Goal: Task Accomplishment & Management: Manage account settings

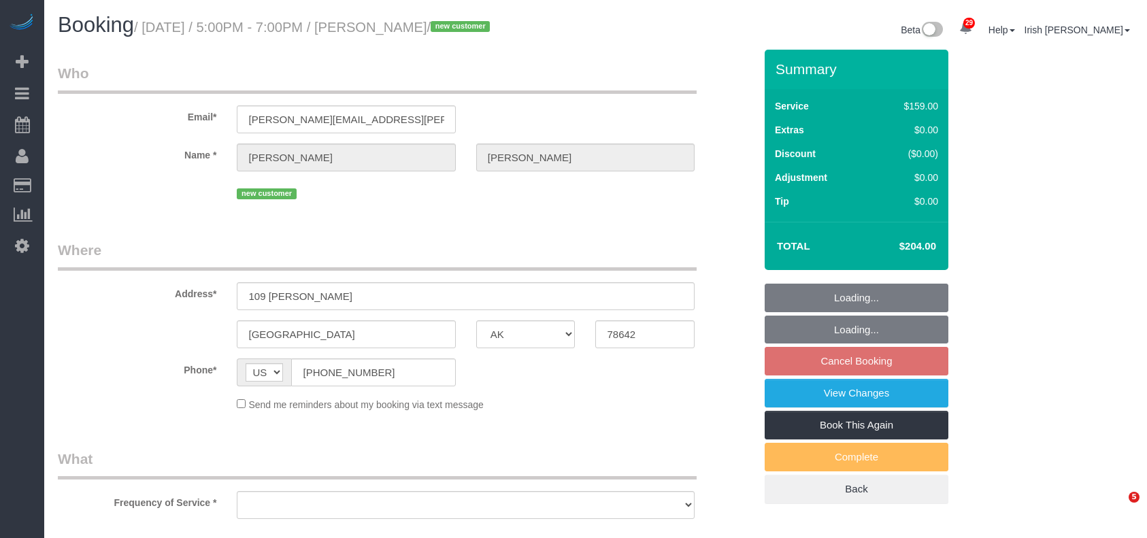
select select "[GEOGRAPHIC_DATA]"
select select "3"
select select "object:10052"
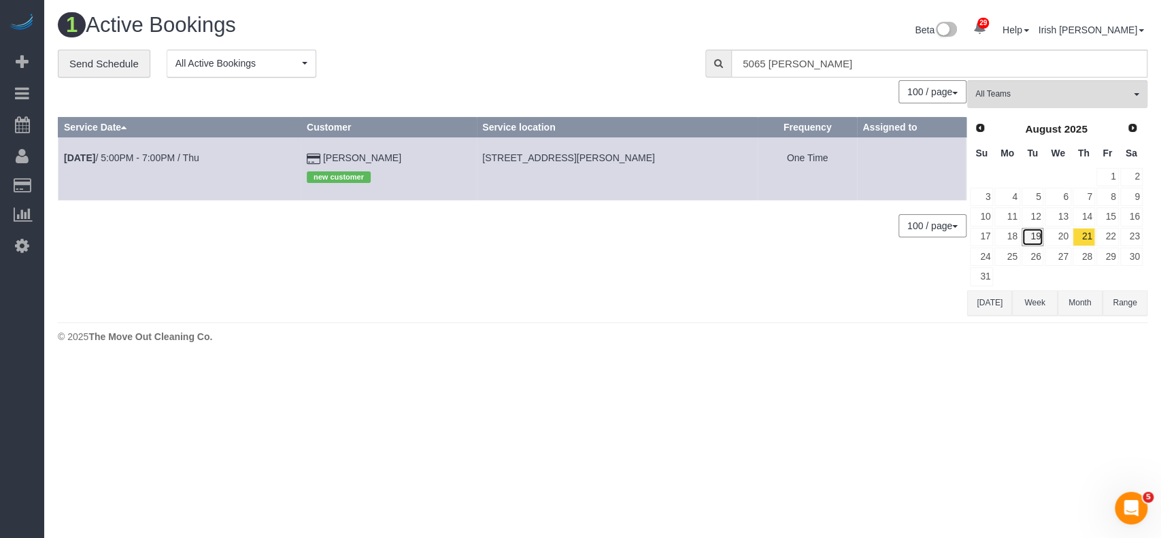
click at [1031, 232] on link "19" at bounding box center [1033, 237] width 22 height 18
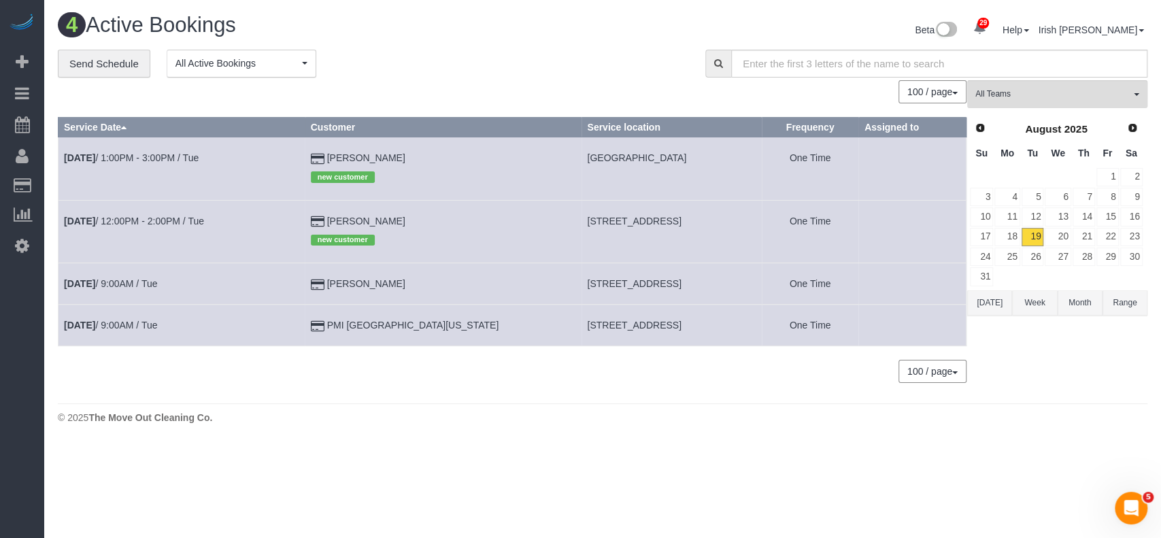
drag, startPoint x: 416, startPoint y: 283, endPoint x: 322, endPoint y: 280, distance: 93.2
click at [322, 286] on tr "[DATE] 9:00AM / Tue [PERSON_NAME] [STREET_ADDRESS] One Time" at bounding box center [512, 283] width 908 height 41
copy tr "[PERSON_NAME]"
click at [1130, 212] on link "16" at bounding box center [1131, 216] width 22 height 18
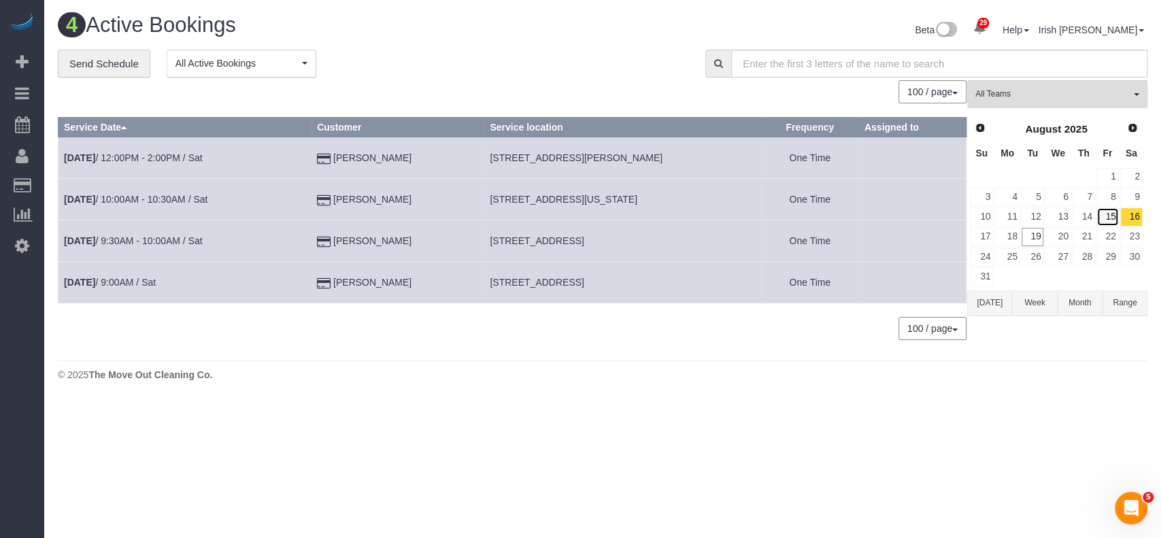
click at [1109, 216] on link "15" at bounding box center [1107, 216] width 22 height 18
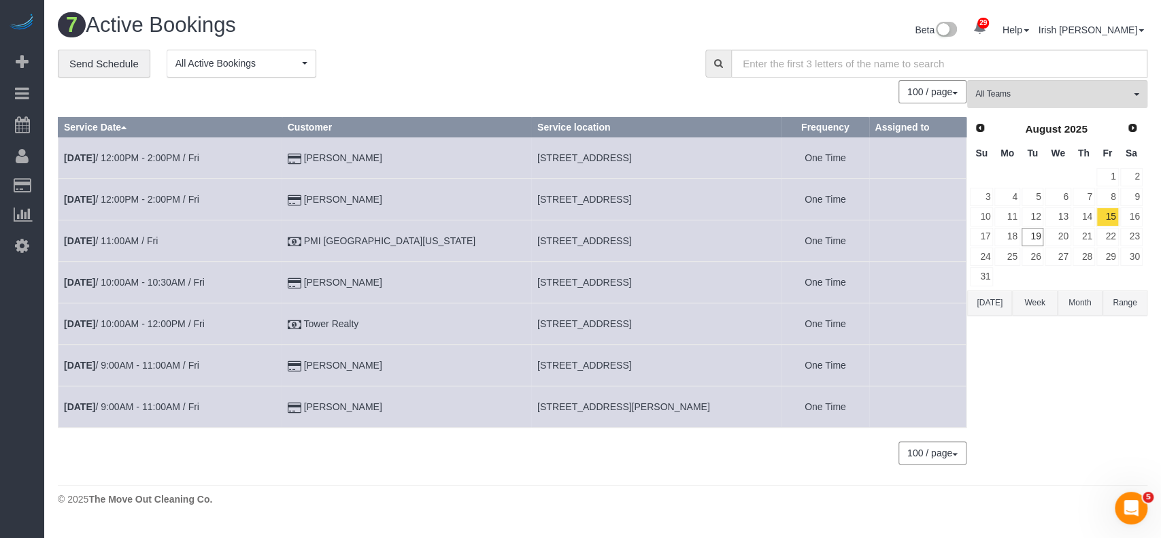
click at [596, 326] on span "[STREET_ADDRESS]" at bounding box center [584, 323] width 94 height 11
copy tr "[STREET_ADDRESS]"
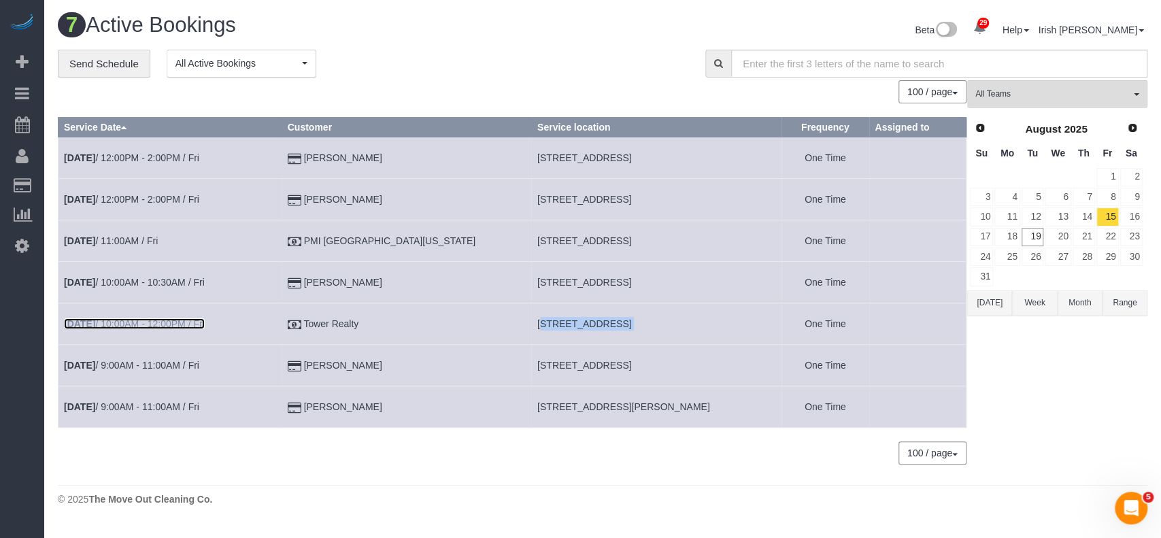
click at [126, 326] on link "[DATE] 10:00AM - 12:00PM / Fri" at bounding box center [134, 323] width 141 height 11
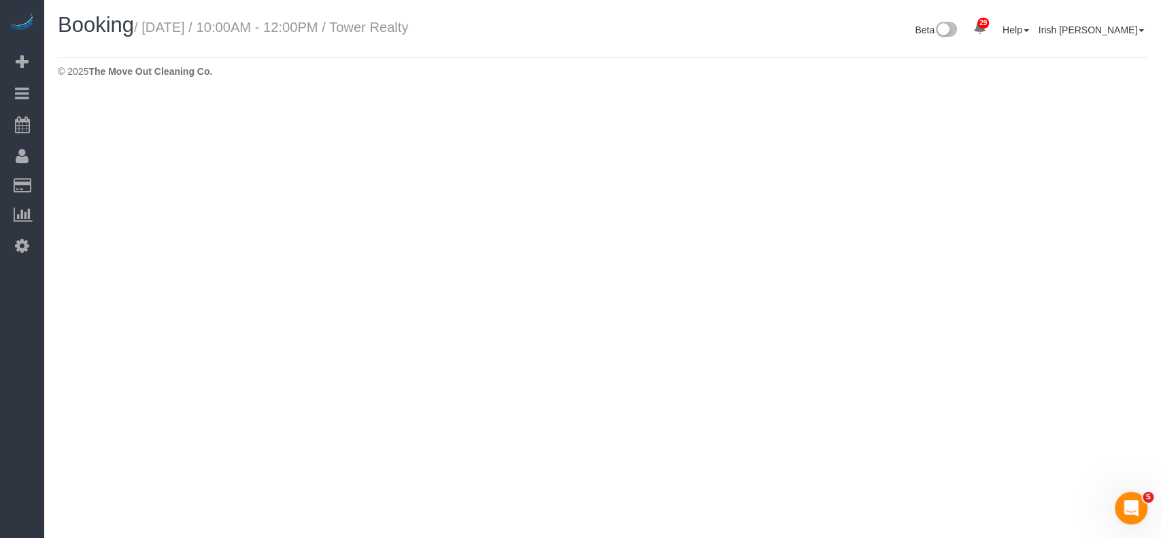
select select "[GEOGRAPHIC_DATA]"
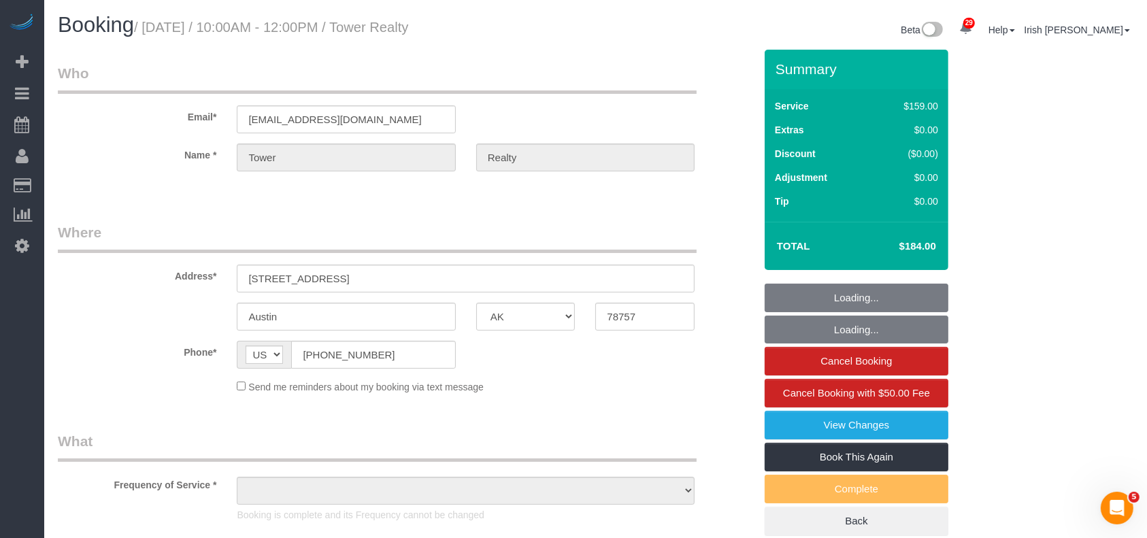
select select "object:10617"
select select "spot274"
select select "3"
select select "object:10676"
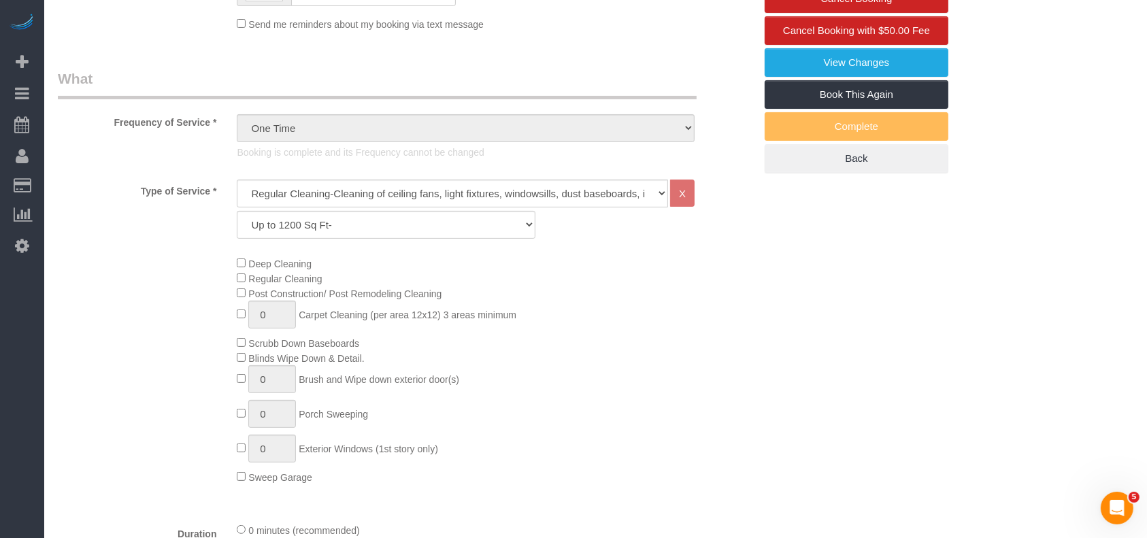
scroll to position [725, 0]
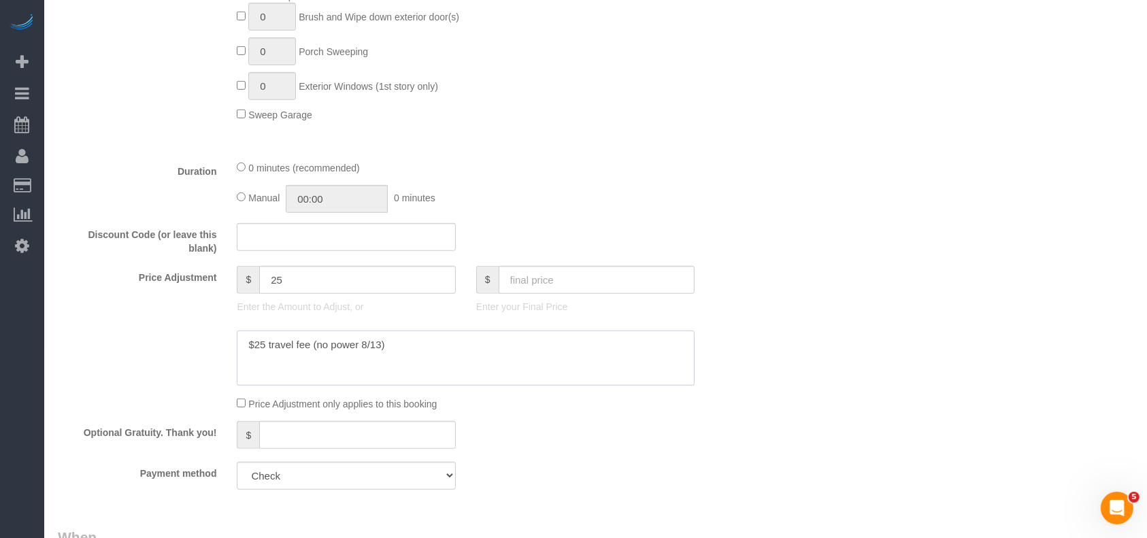
drag, startPoint x: 316, startPoint y: 350, endPoint x: 379, endPoint y: 344, distance: 63.5
click at [379, 344] on textarea at bounding box center [466, 359] width 458 height 56
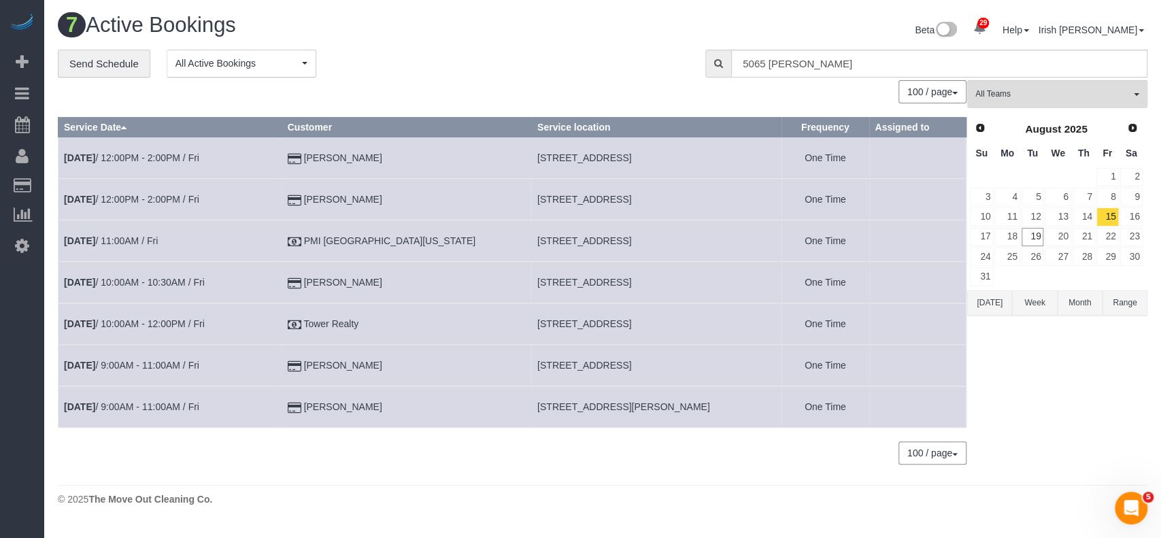
click at [1123, 303] on button "Range" at bounding box center [1124, 302] width 45 height 25
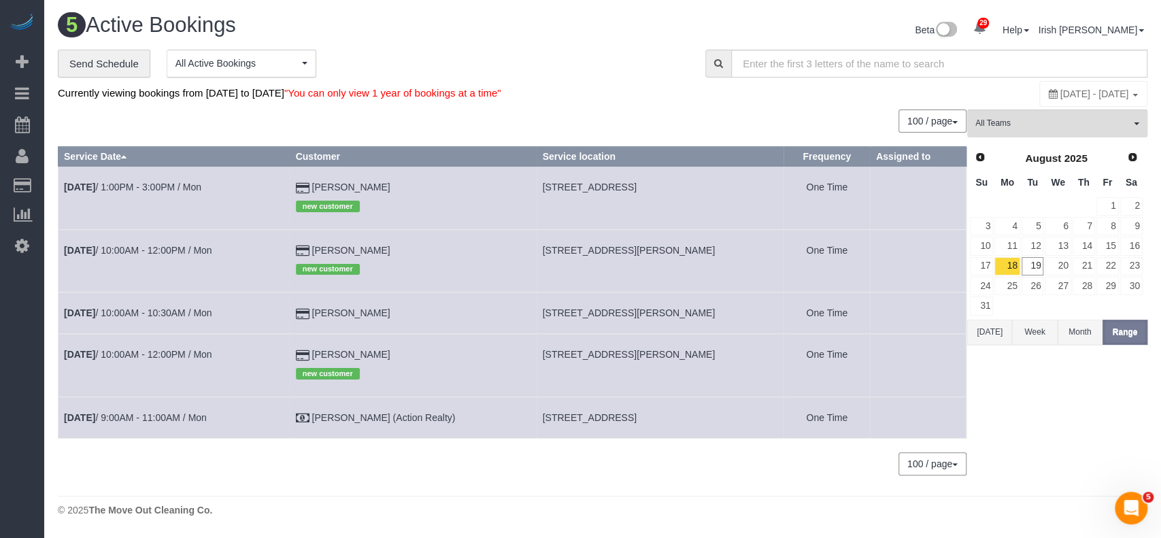
click at [1069, 91] on span "[DATE] - [DATE]" at bounding box center [1094, 93] width 69 height 11
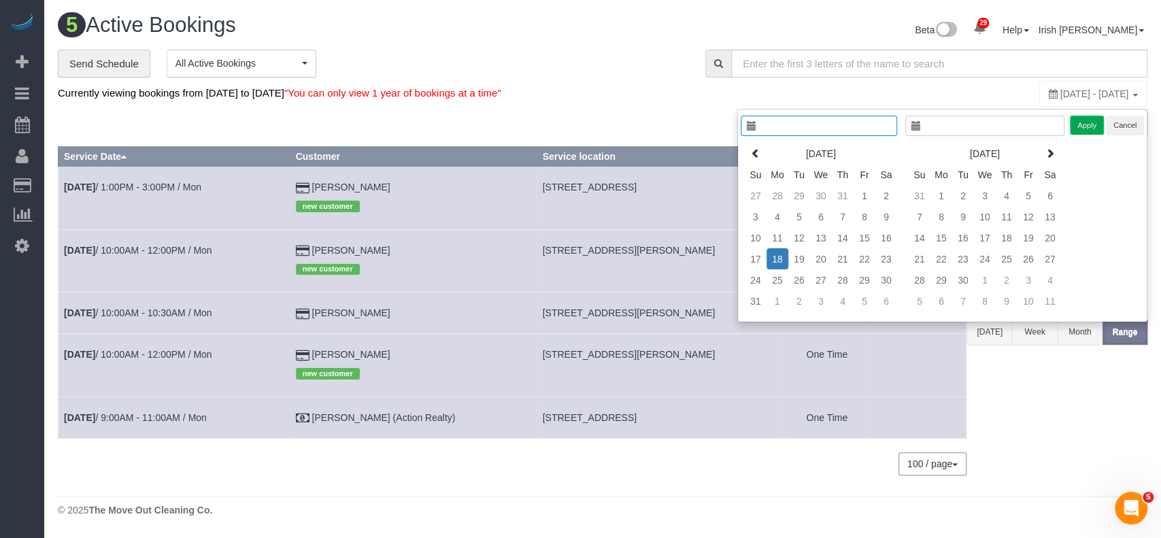
type input "**********"
click at [860, 189] on td "1" at bounding box center [865, 195] width 22 height 21
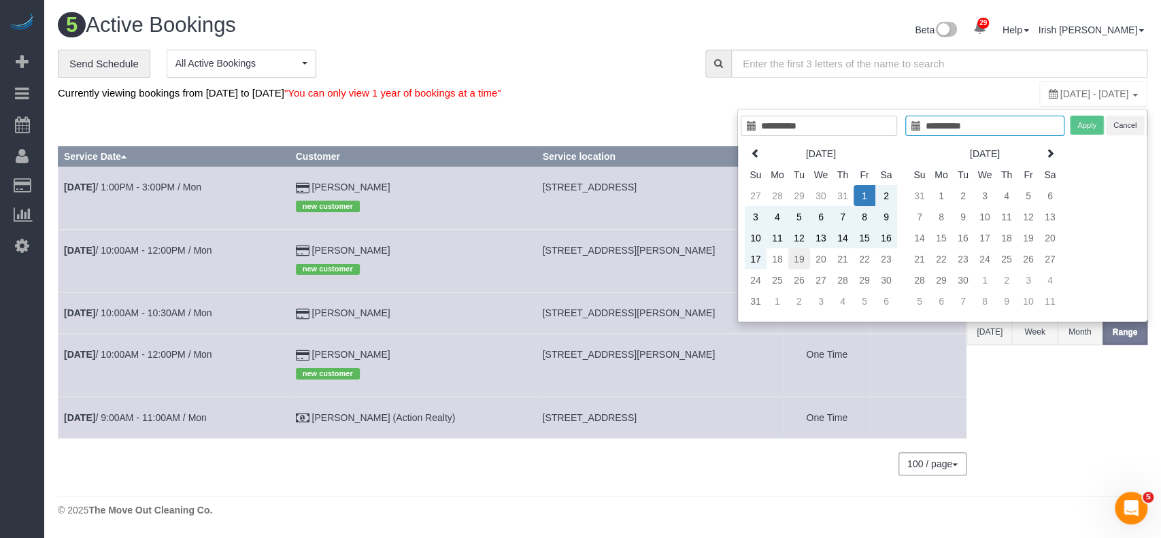
type input "**********"
click at [800, 254] on td "19" at bounding box center [799, 258] width 22 height 21
type input "**********"
click at [1077, 122] on button "Apply" at bounding box center [1087, 126] width 34 height 20
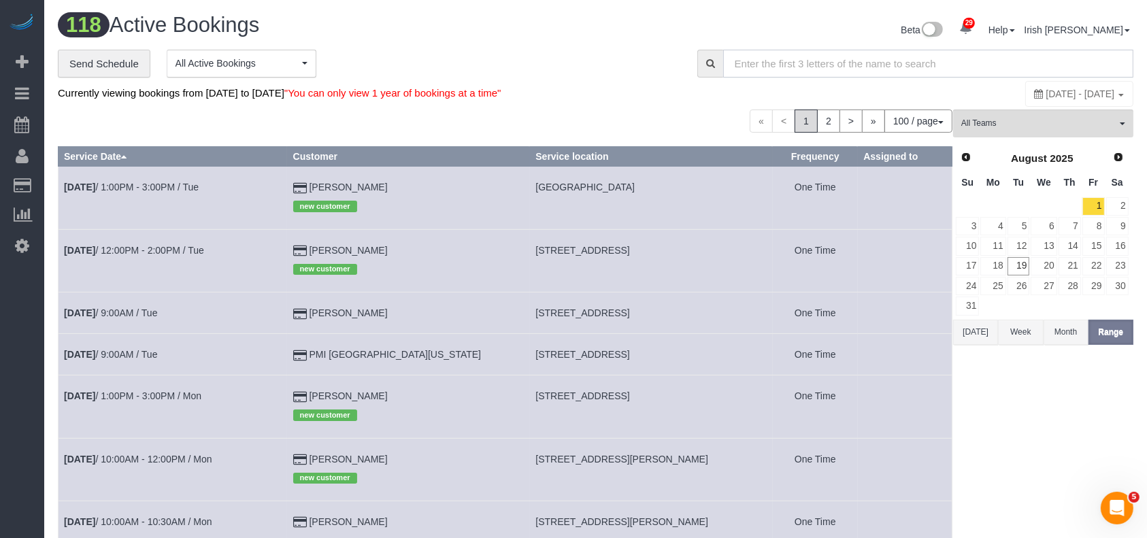
click at [756, 61] on input "text" at bounding box center [928, 64] width 410 height 28
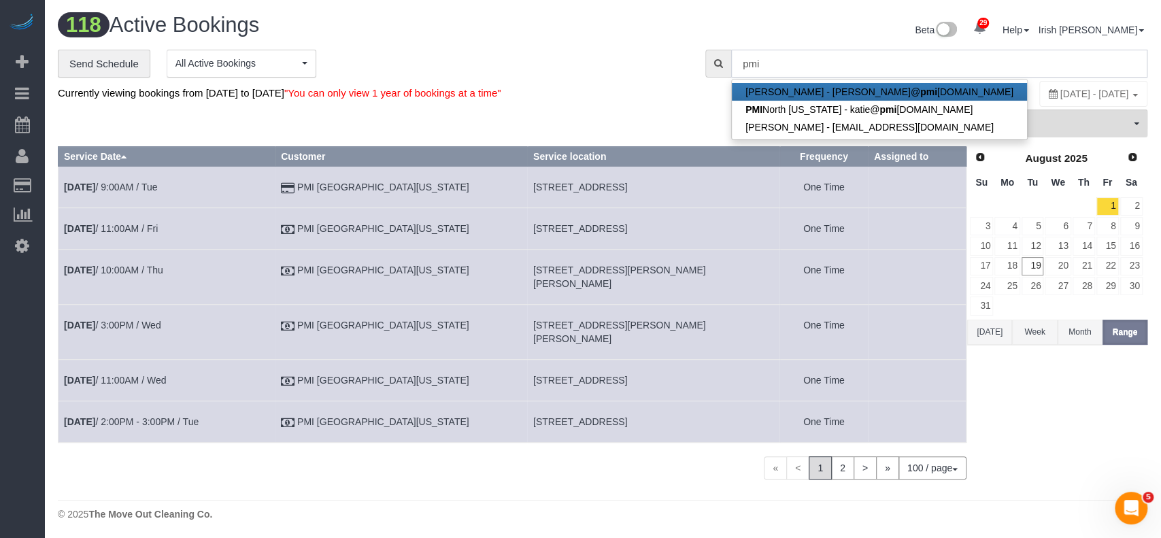
type input "pmi"
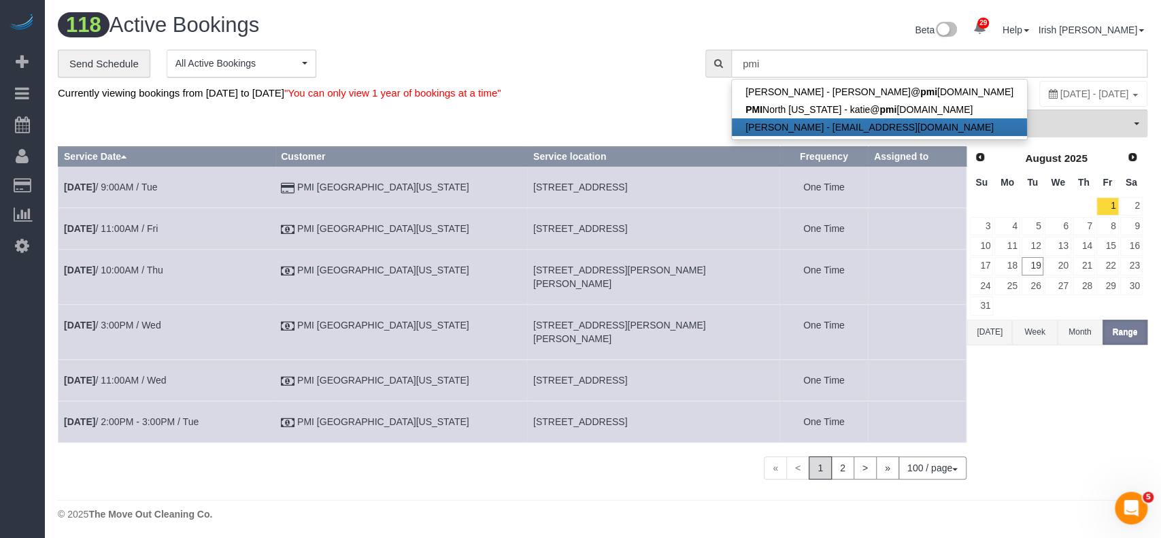
click at [988, 331] on button "[DATE]" at bounding box center [989, 332] width 45 height 25
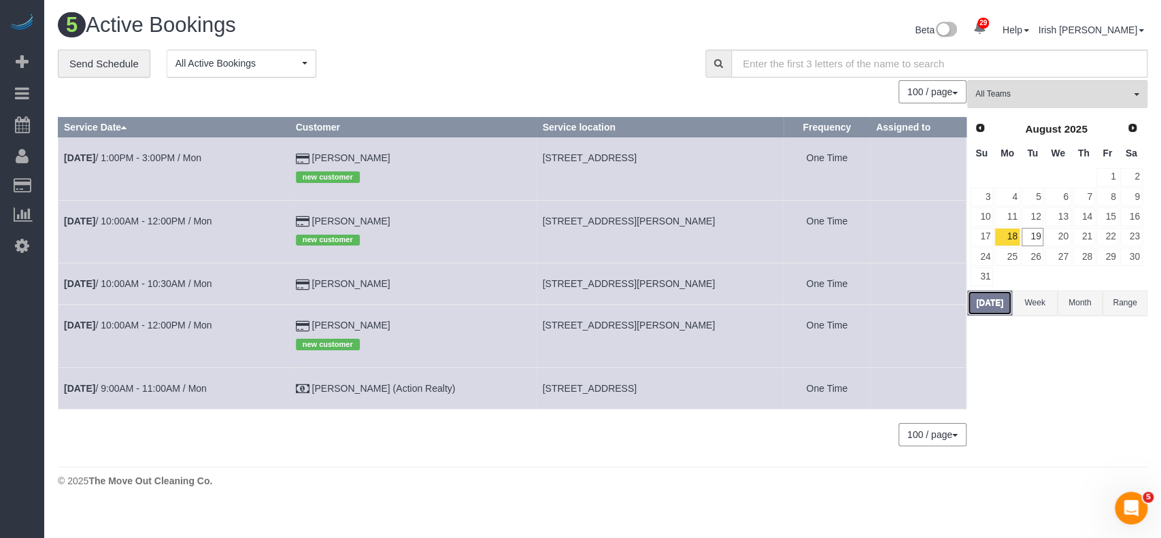
click at [995, 303] on button "[DATE]" at bounding box center [989, 302] width 45 height 25
drag, startPoint x: 374, startPoint y: 161, endPoint x: 512, endPoint y: 31, distance: 189.6
click at [283, 162] on tr "[DATE] 1:00PM - 3:00PM / Mon [PERSON_NAME] new customer [STREET_ADDRESS] One Ti…" at bounding box center [512, 168] width 908 height 63
copy tr "[PERSON_NAME]"
click at [985, 127] on link "Prev" at bounding box center [979, 127] width 19 height 19
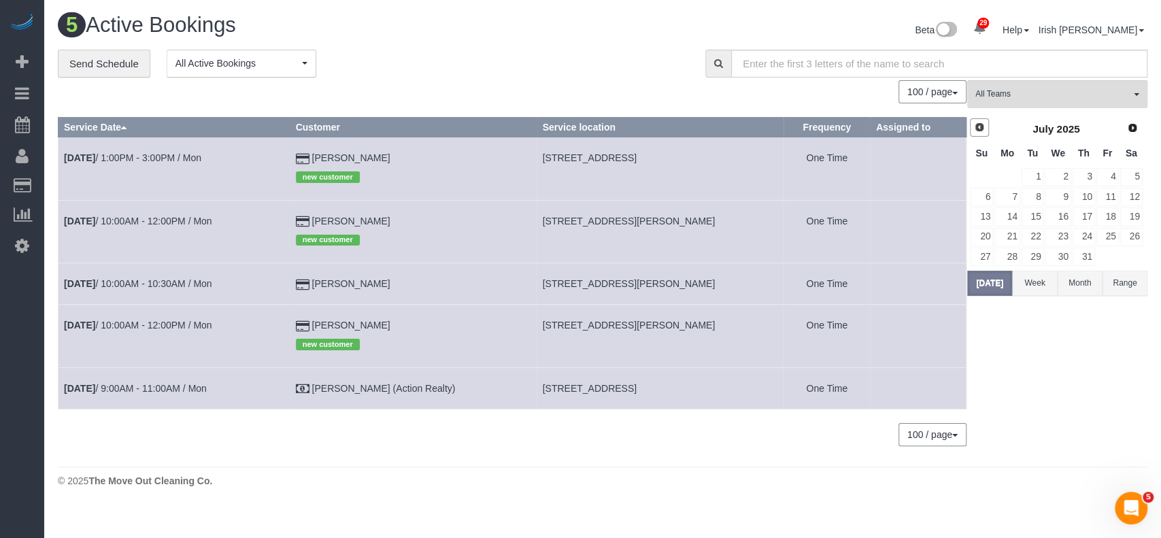
click at [985, 127] on link "Prev" at bounding box center [979, 127] width 19 height 19
click at [985, 126] on link "Prev" at bounding box center [979, 127] width 19 height 19
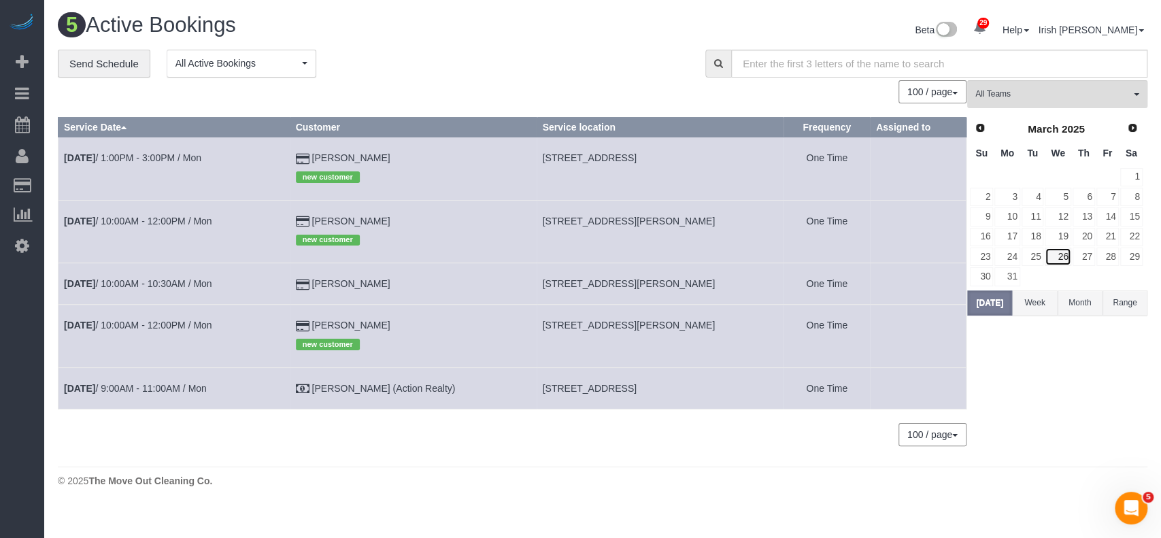
click at [1058, 256] on link "26" at bounding box center [1058, 257] width 26 height 18
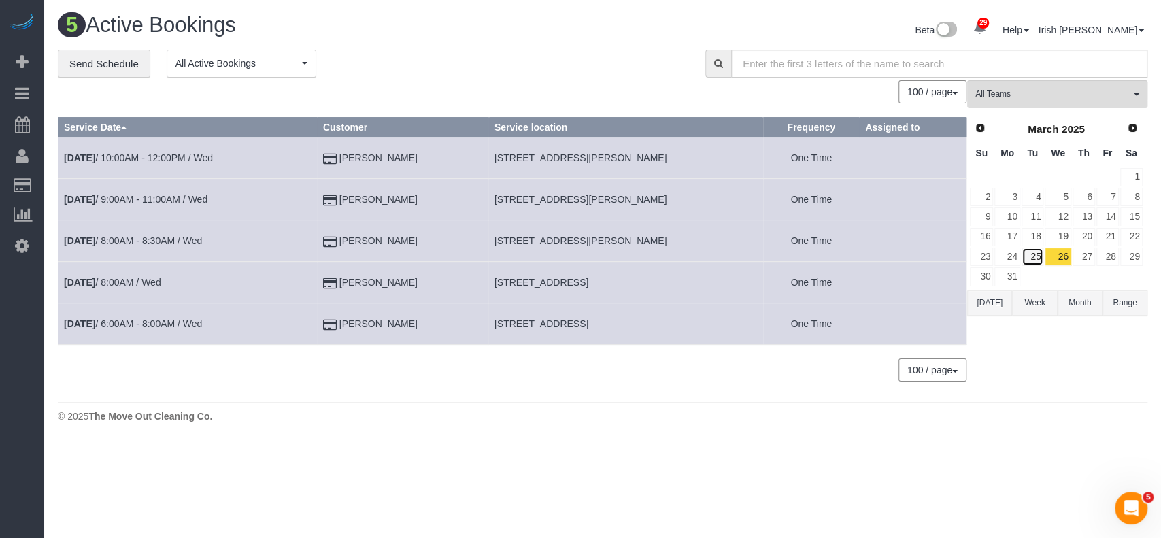
click at [1034, 253] on link "25" at bounding box center [1033, 257] width 22 height 18
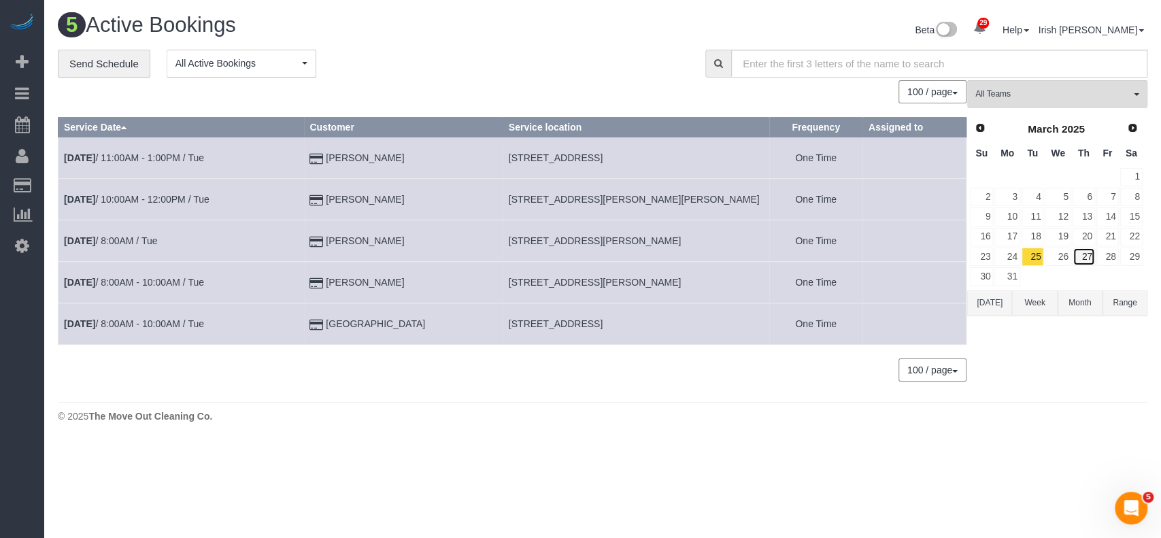
click at [1083, 254] on link "27" at bounding box center [1084, 257] width 22 height 18
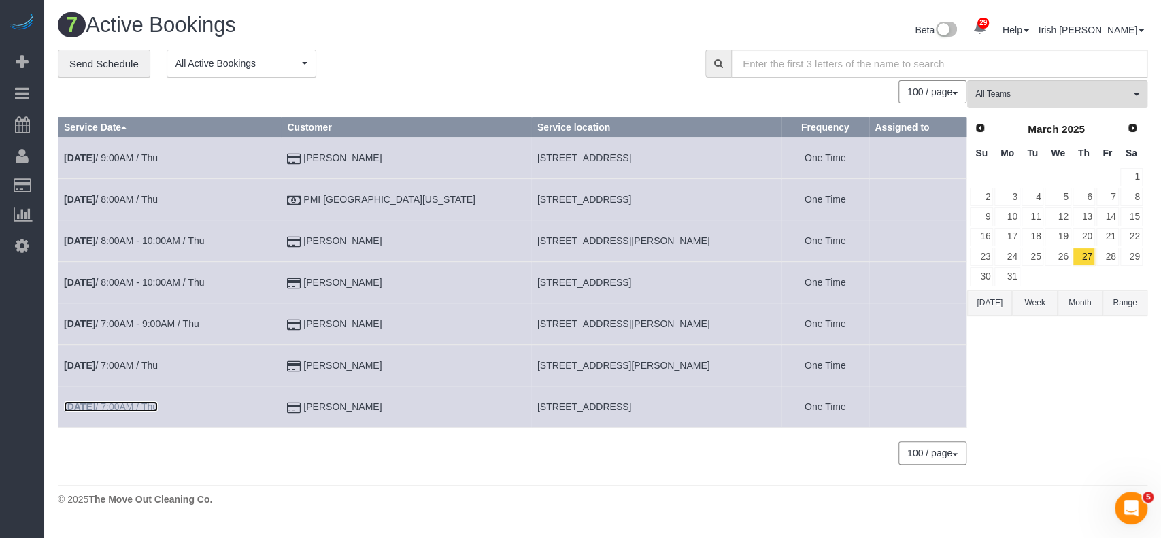
click at [153, 403] on link "[DATE] 7:00AM / Thu" at bounding box center [111, 406] width 94 height 11
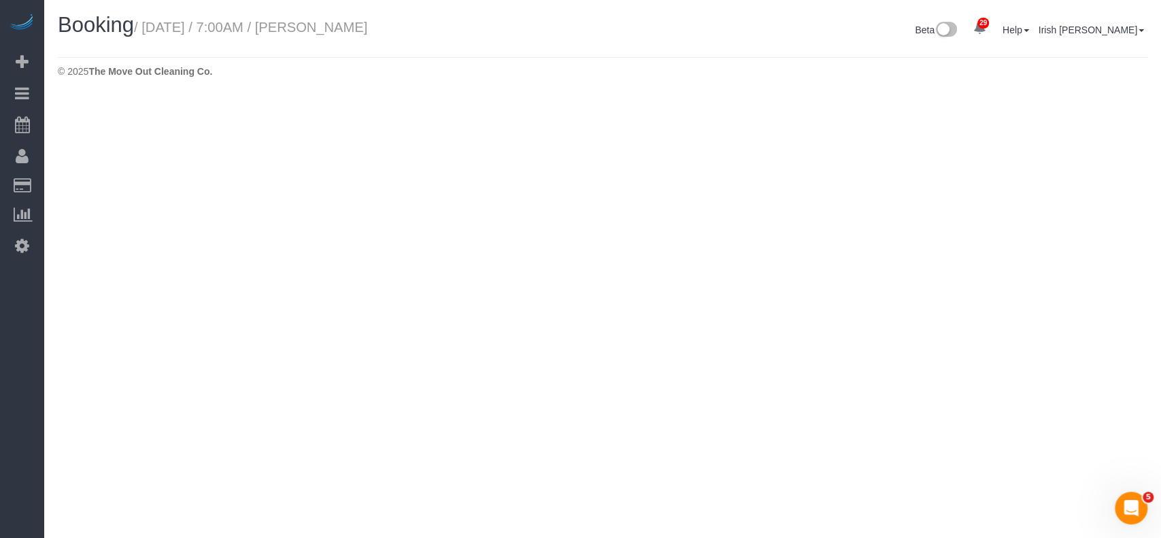
select select "[GEOGRAPHIC_DATA]"
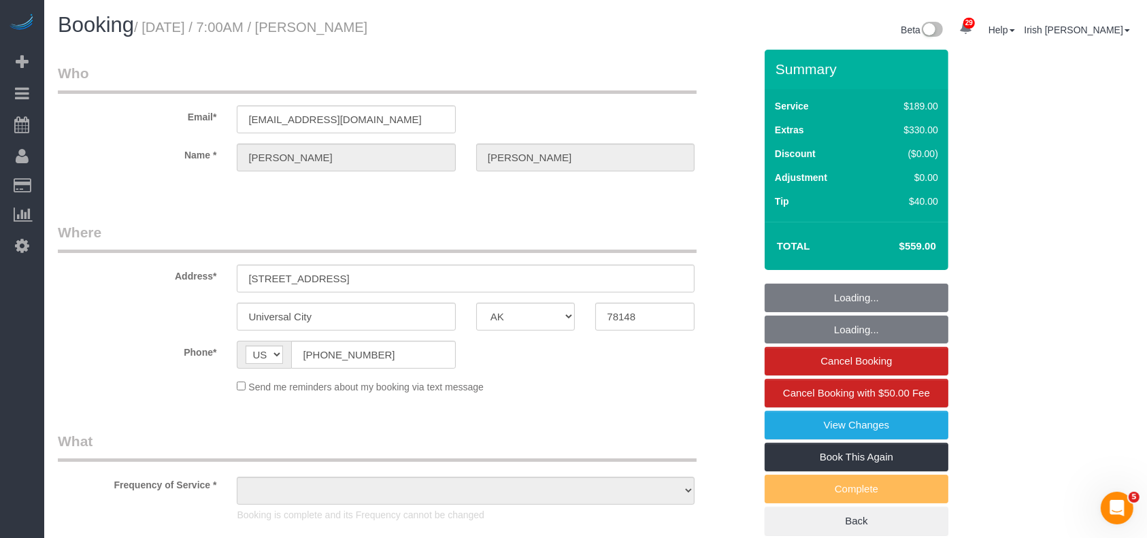
select select "string:fspay-c7608343-6497-4947-a366-55b2391ca617"
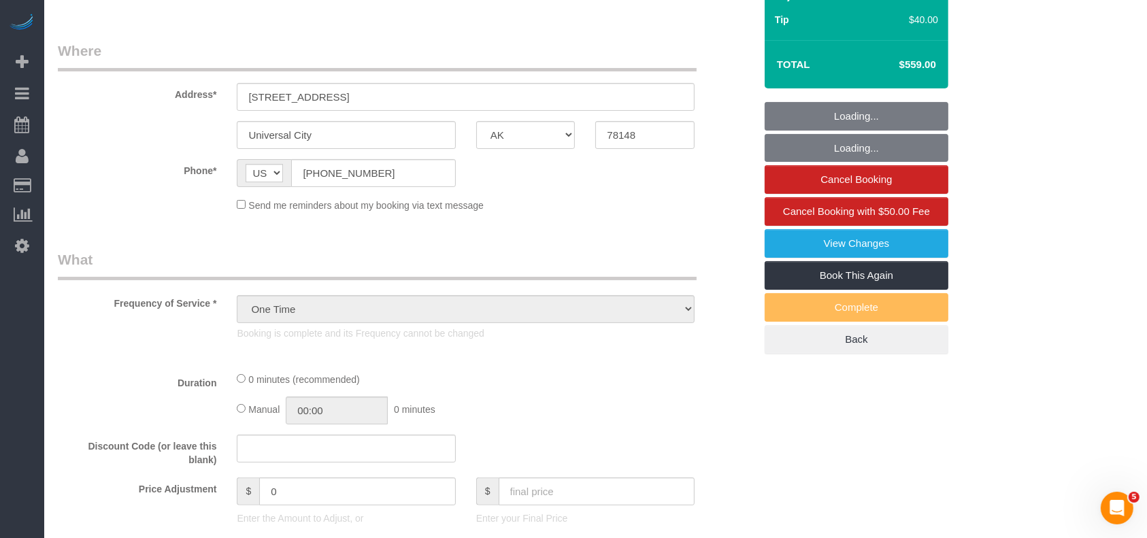
select select "object:13577"
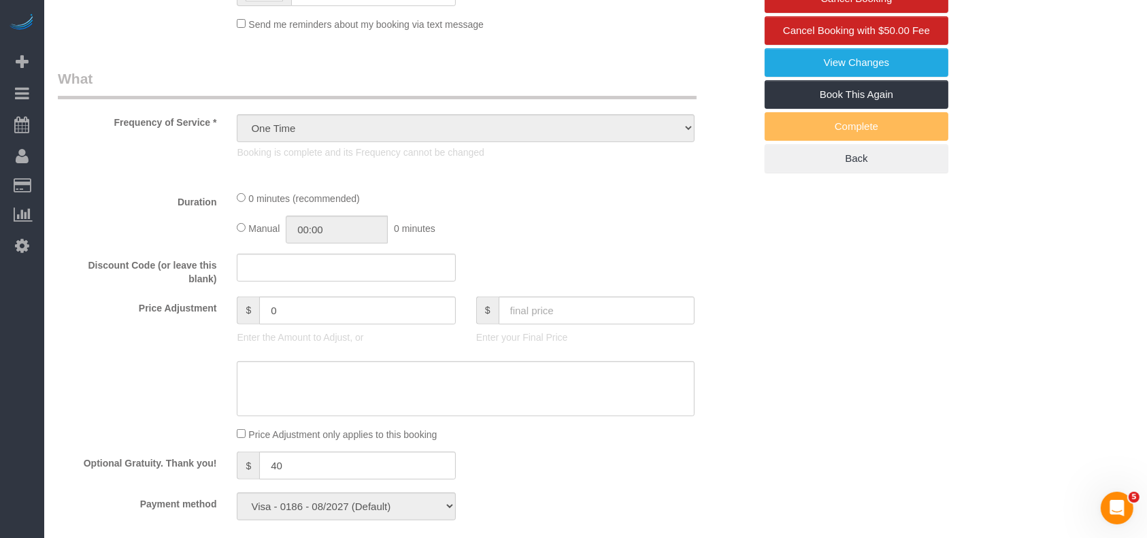
select select "3"
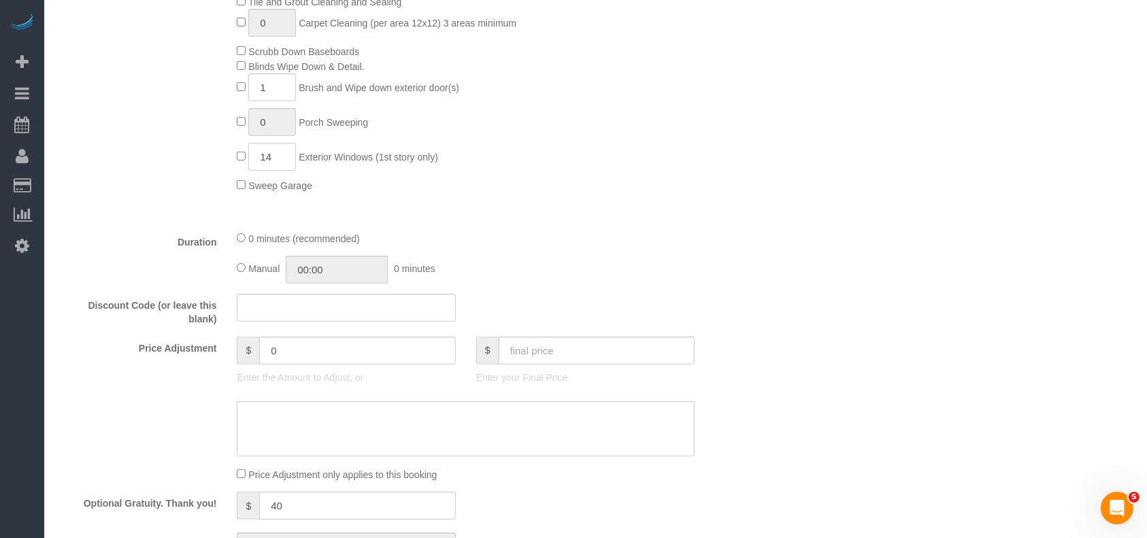
scroll to position [725, 0]
